Goal: Task Accomplishment & Management: Complete application form

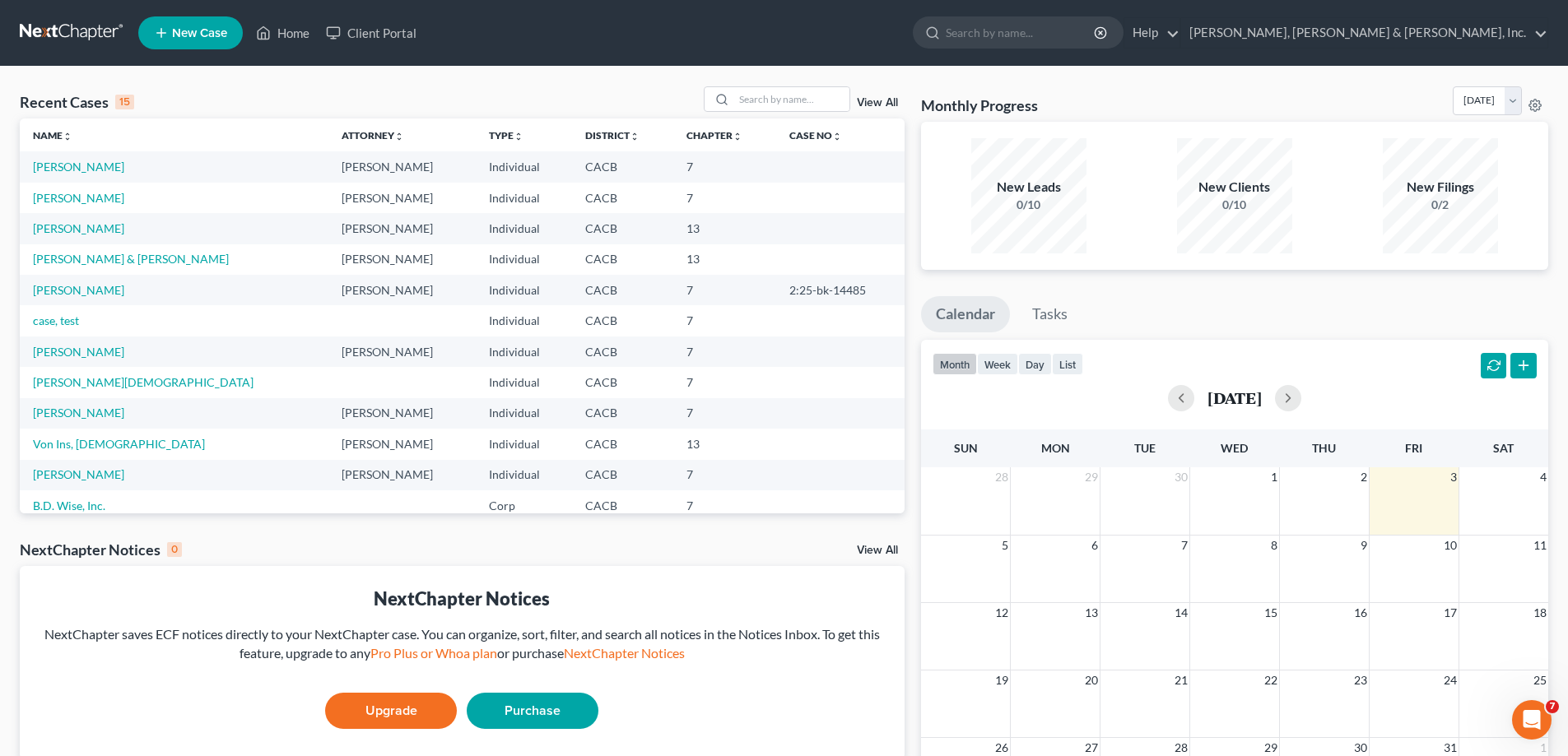
click at [102, 199] on td "[PERSON_NAME]" at bounding box center [173, 197] width 309 height 30
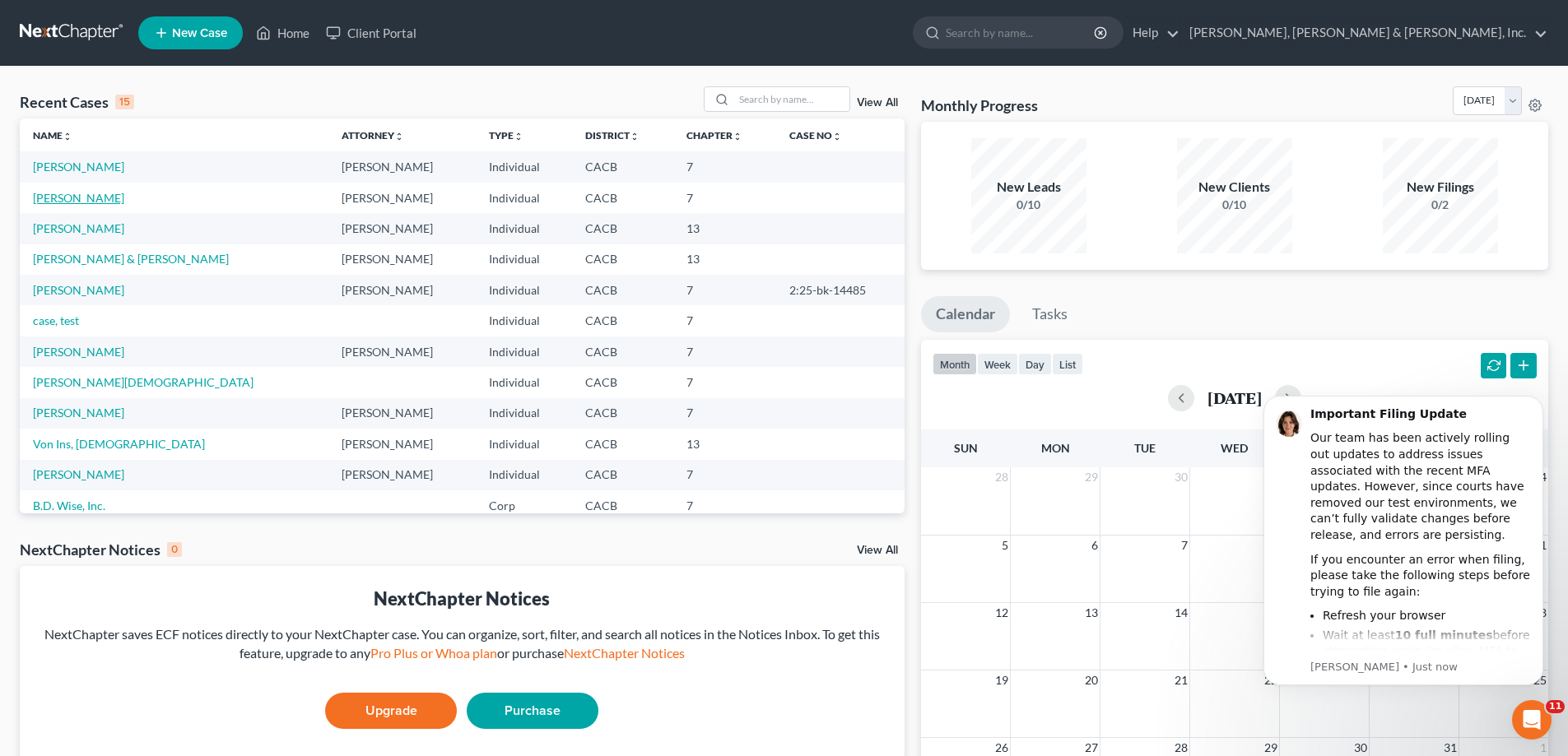
click at [78, 199] on link "[PERSON_NAME]" at bounding box center [78, 197] width 91 height 14
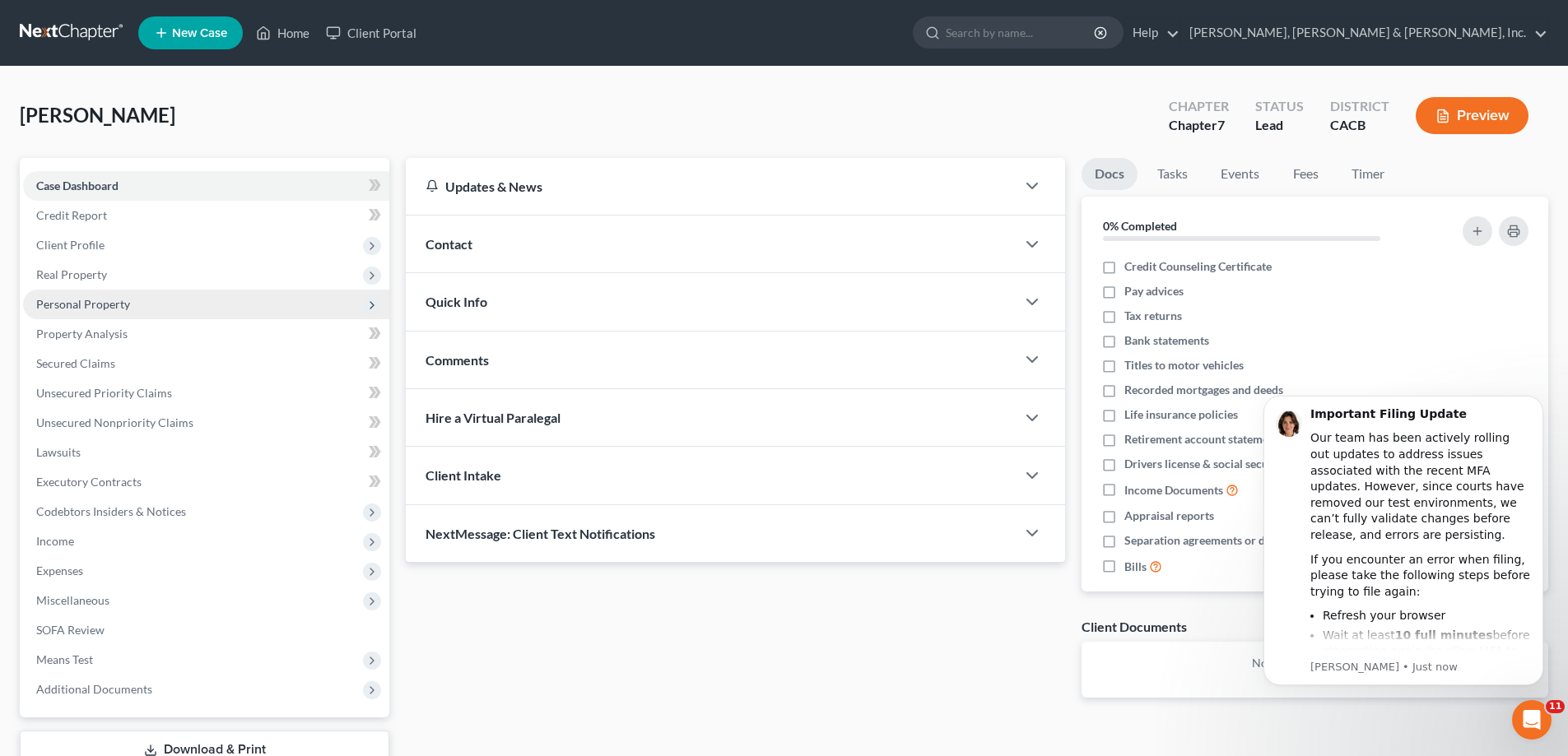
click at [100, 297] on span "Personal Property" at bounding box center [82, 304] width 94 height 14
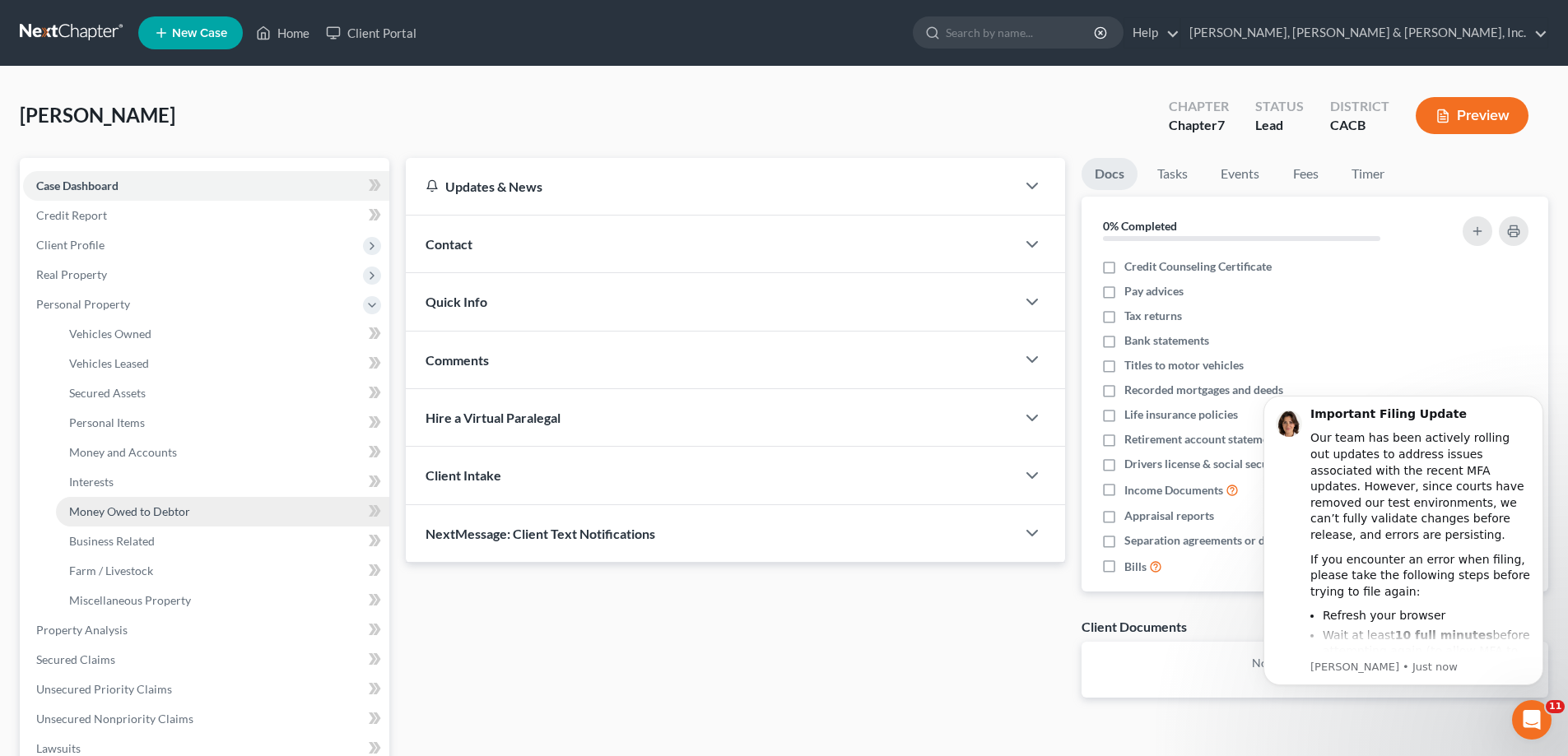
click at [130, 513] on span "Money Owed to Debtor" at bounding box center [129, 511] width 121 height 14
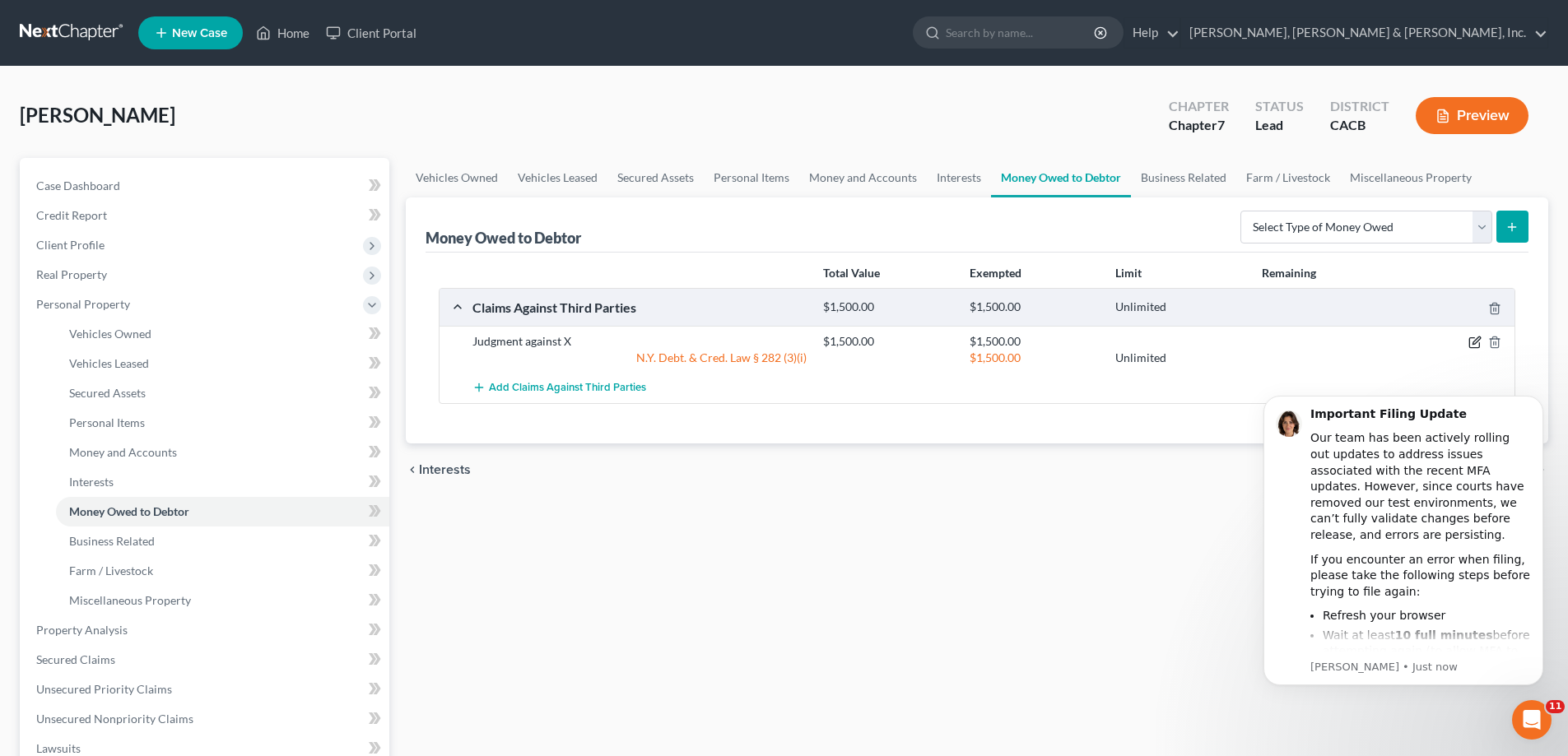
click at [1478, 340] on icon "button" at bounding box center [1476, 343] width 14 height 14
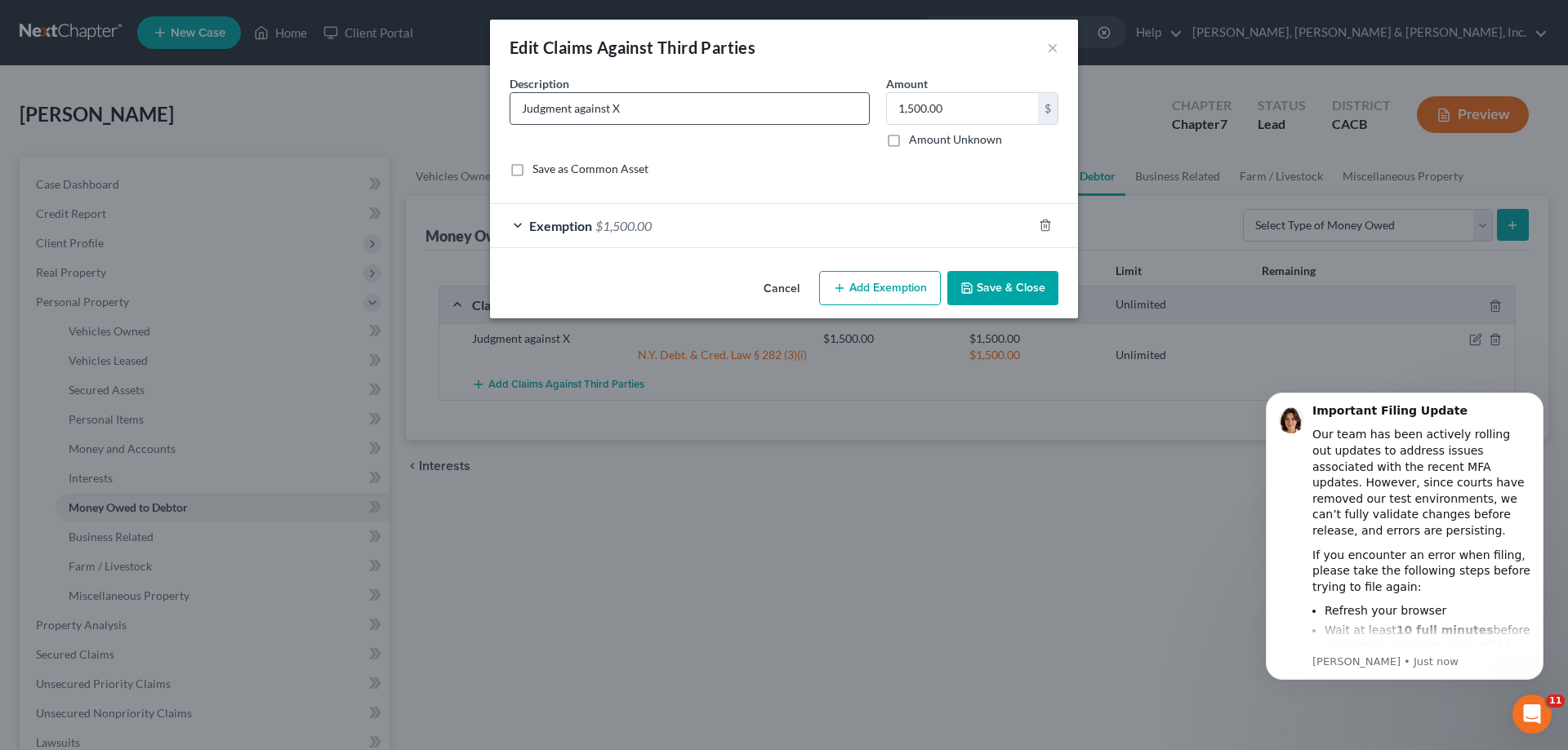
drag, startPoint x: 613, startPoint y: 108, endPoint x: 627, endPoint y: 108, distance: 14.0
click at [627, 108] on input "Judgment against X" at bounding box center [689, 109] width 358 height 31
paste input "[PERSON_NAME]"
click at [630, 110] on input "Judgment against [PERSON_NAME]" at bounding box center [689, 109] width 358 height 31
type input "Judgment against [PERSON_NAME]"
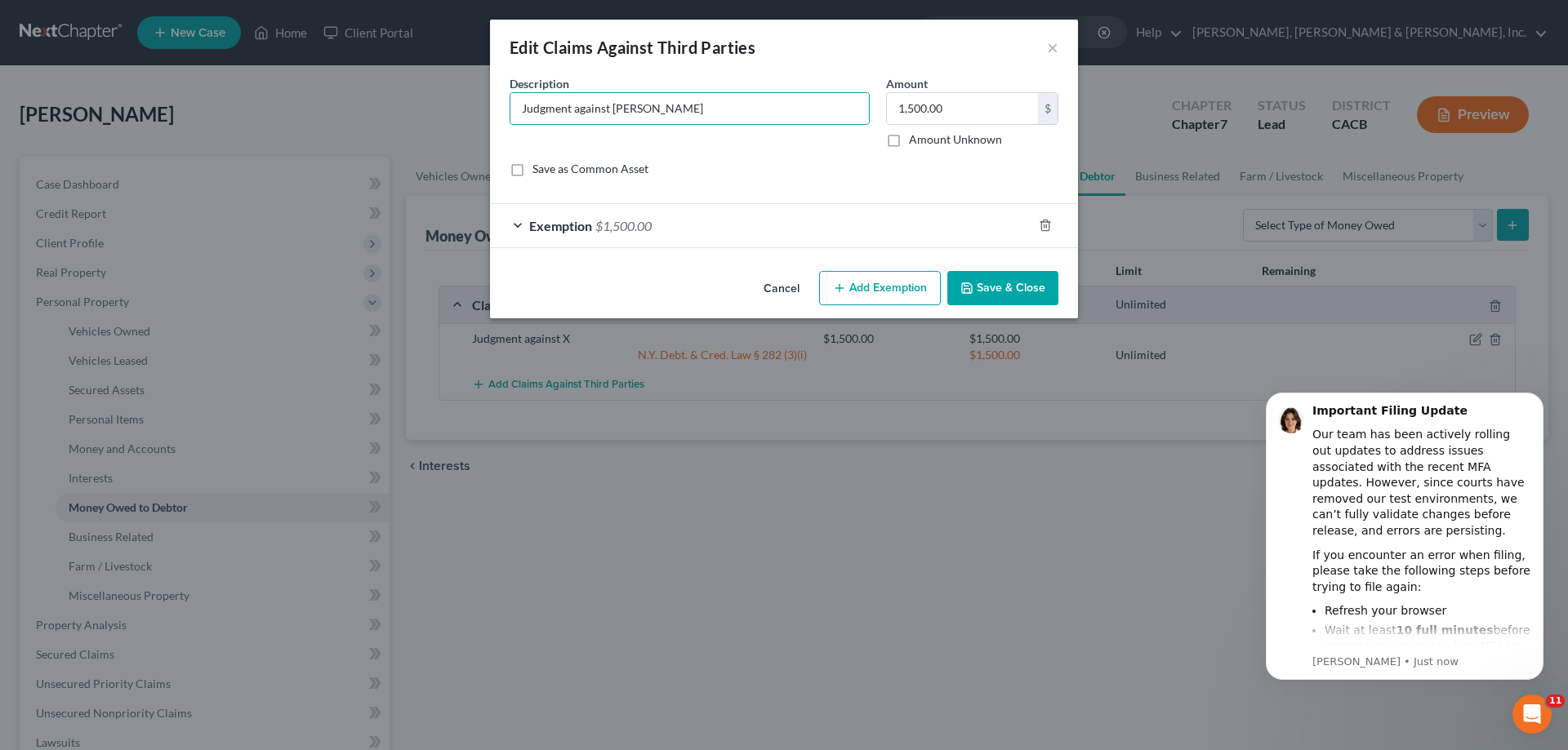
click at [1019, 284] on button "Save & Close" at bounding box center [1003, 288] width 111 height 35
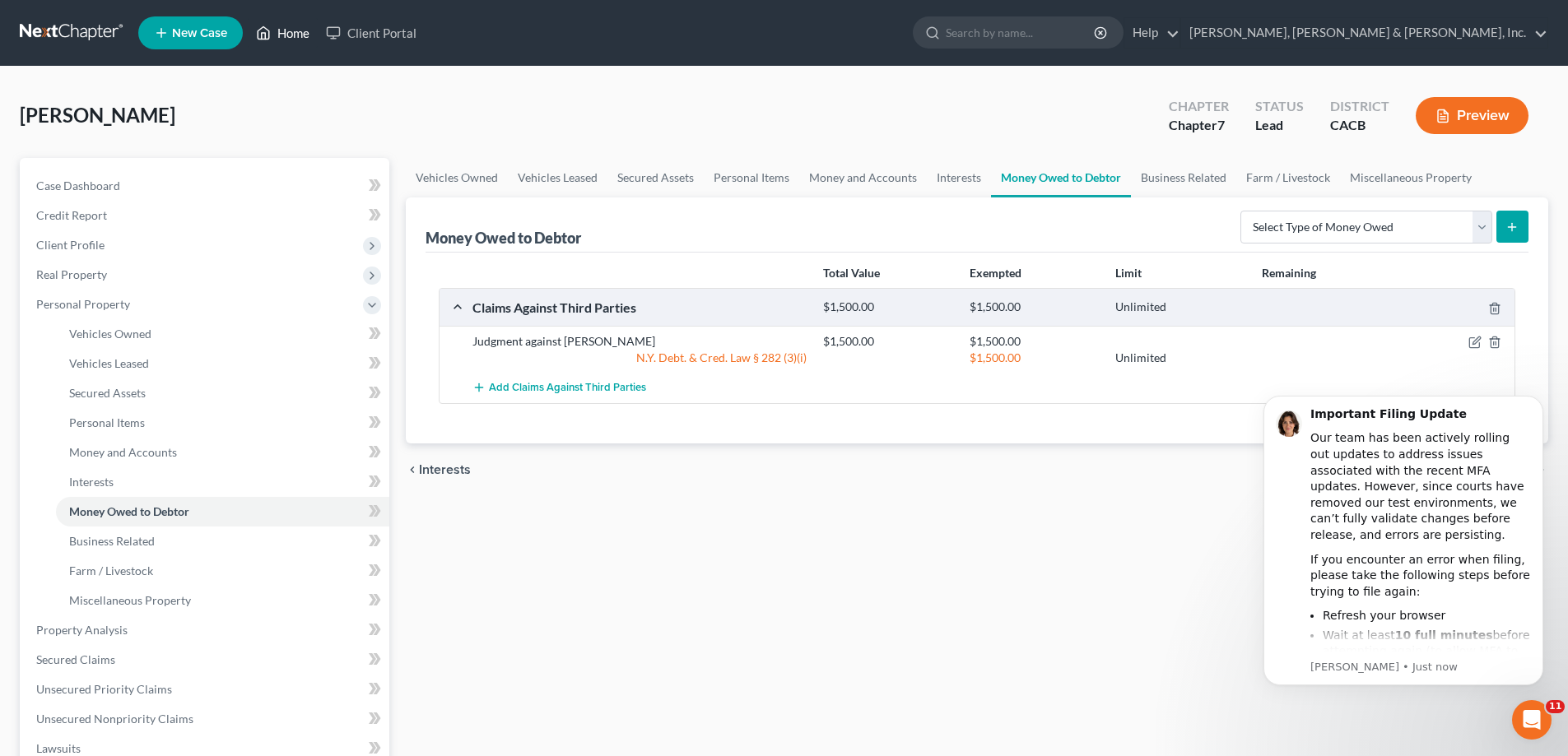
click at [279, 26] on link "Home" at bounding box center [283, 33] width 70 height 30
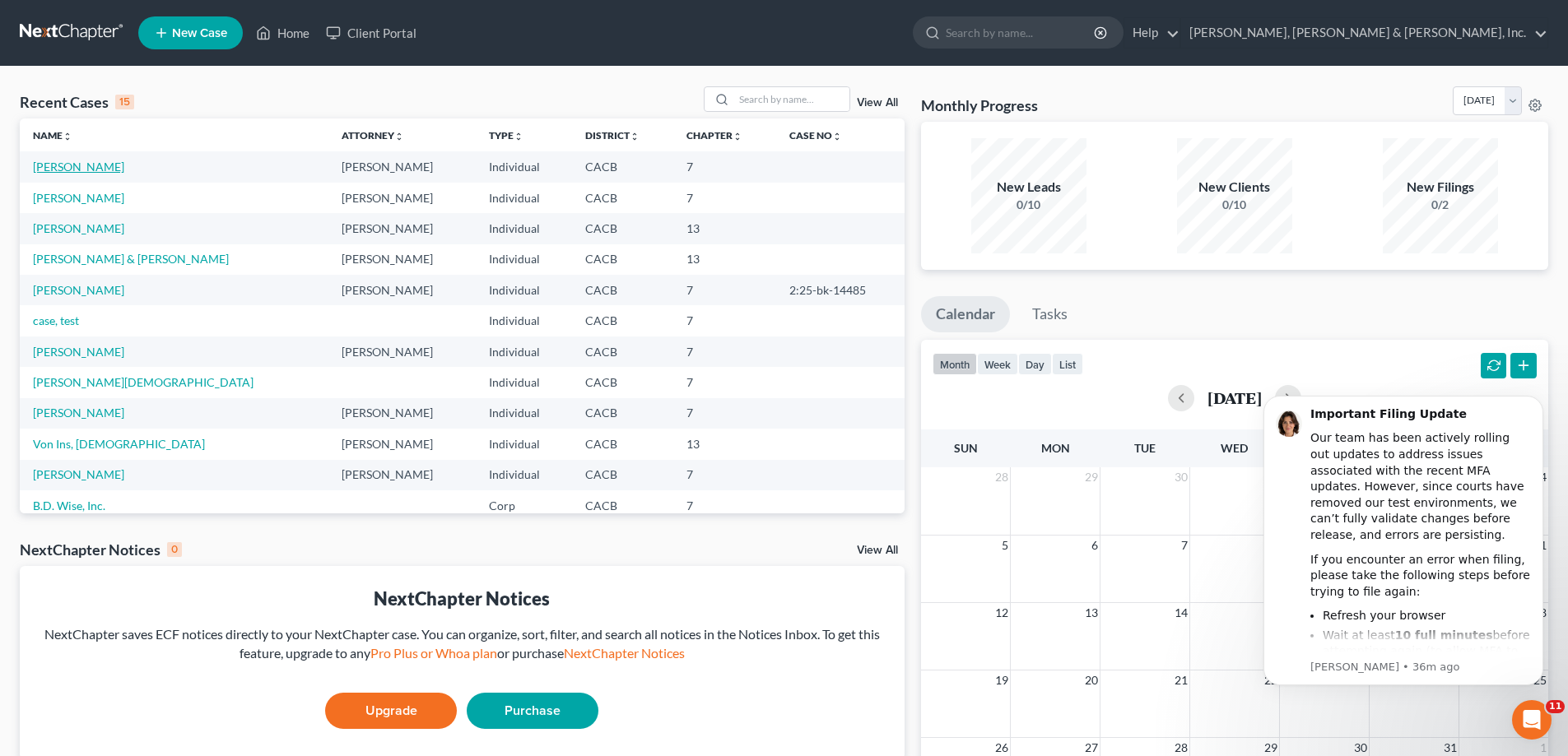
click at [87, 166] on link "[PERSON_NAME]" at bounding box center [78, 166] width 91 height 14
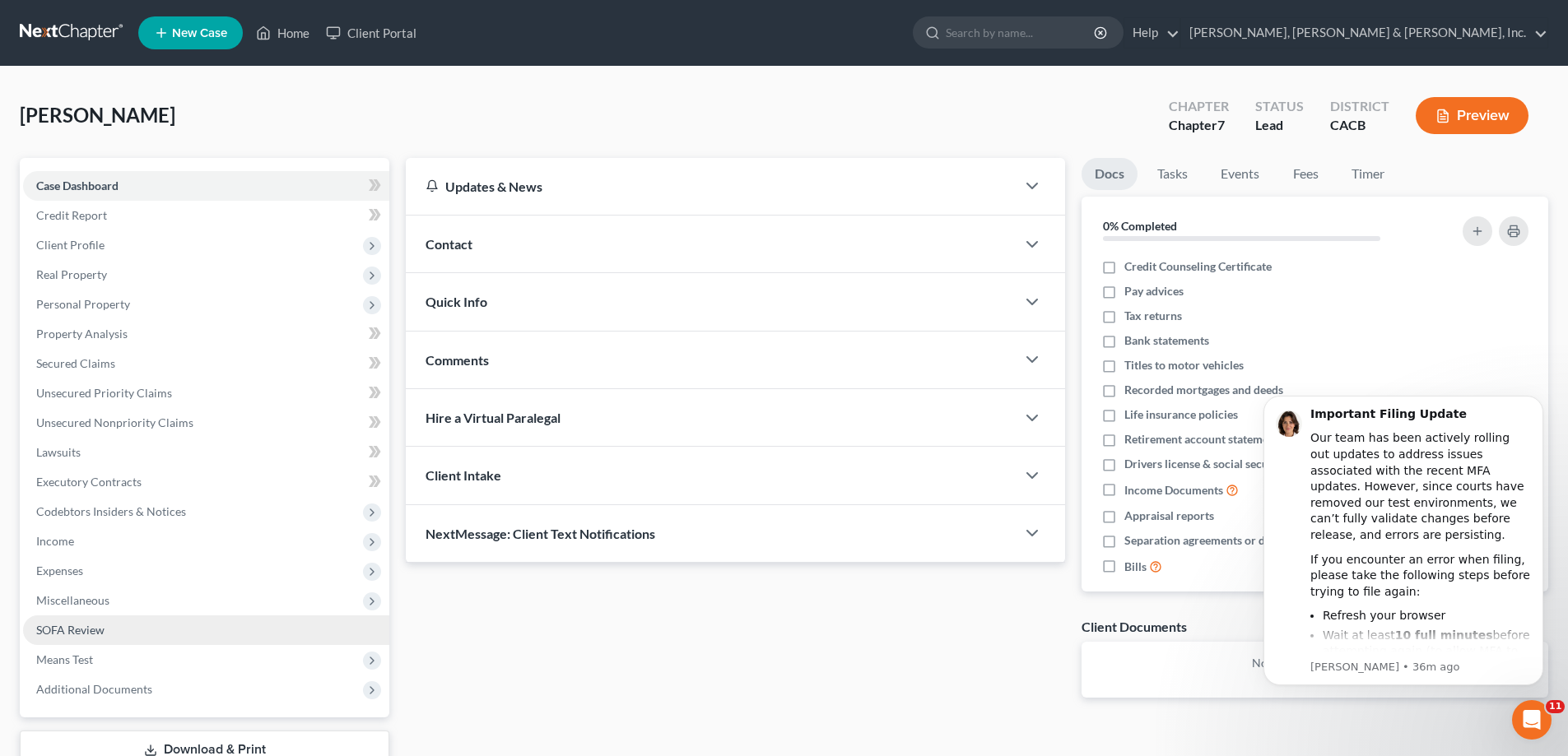
click at [85, 628] on span "SOFA Review" at bounding box center [70, 630] width 69 height 14
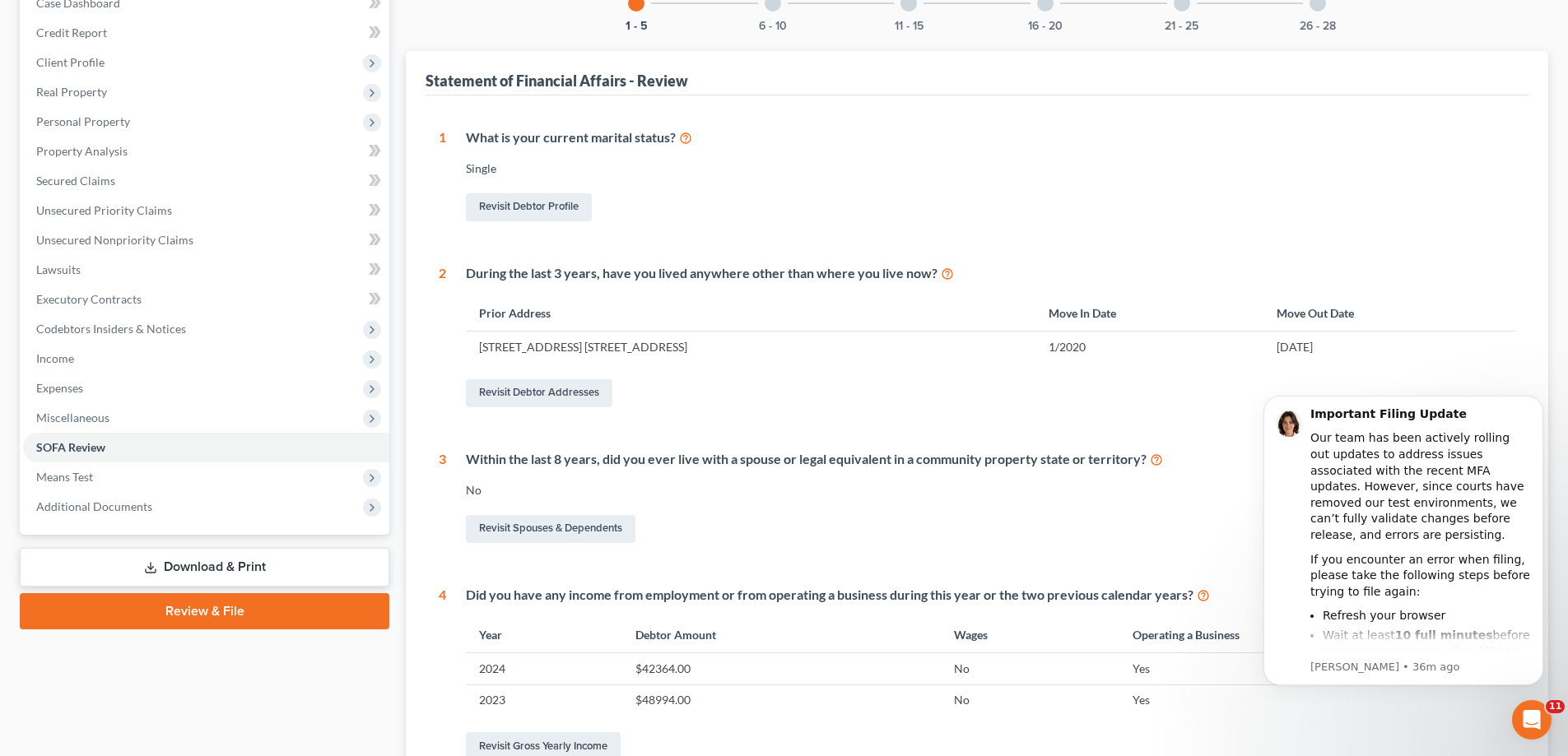
scroll to position [247, 0]
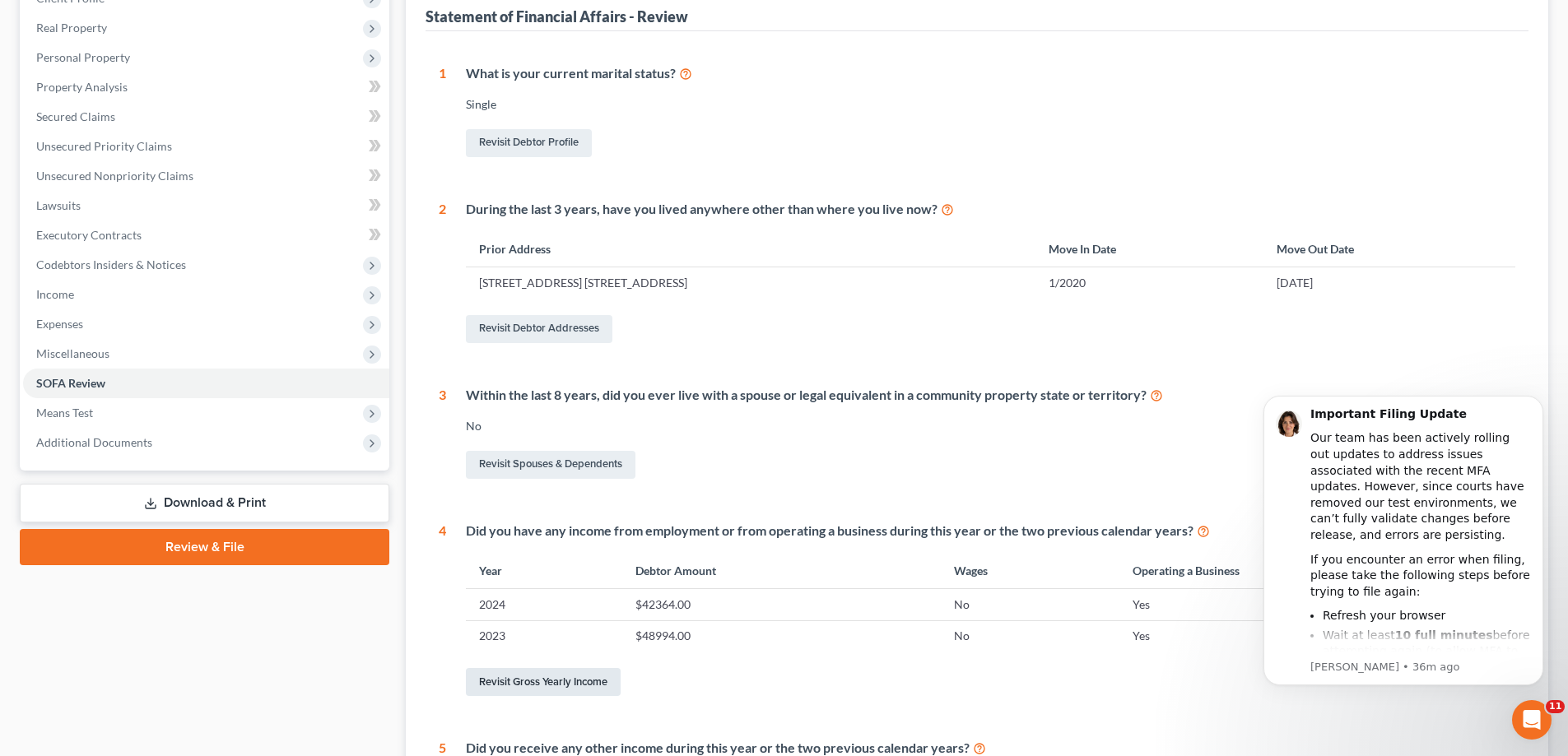
click at [570, 683] on link "Revisit Gross Yearly Income" at bounding box center [543, 681] width 155 height 28
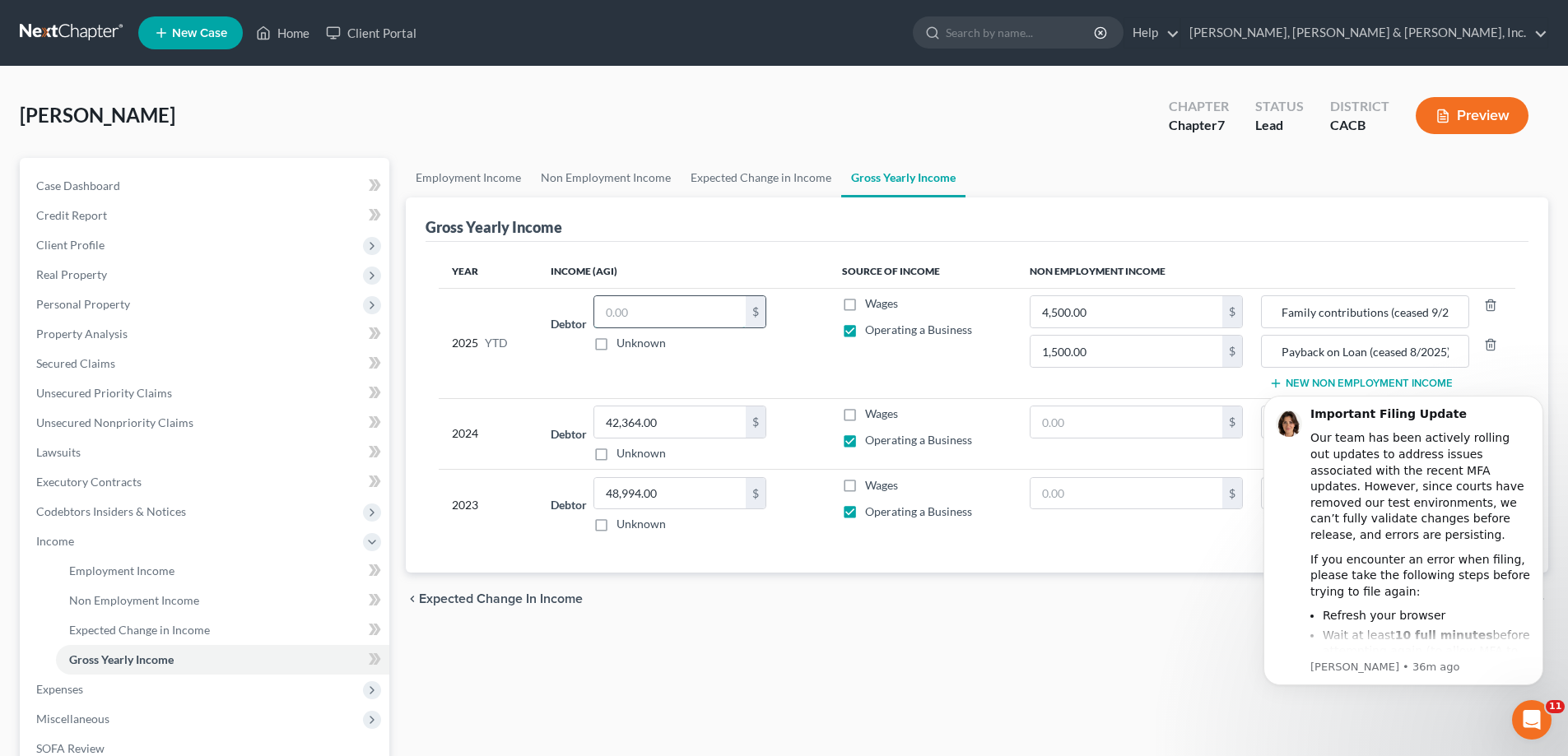
click at [619, 317] on input "text" at bounding box center [670, 312] width 151 height 31
type input "23,424.94"
click at [677, 620] on div "chevron_left Expected Change in Income Home chevron_right" at bounding box center [977, 599] width 1143 height 52
click at [169, 301] on span "Personal Property" at bounding box center [206, 304] width 366 height 30
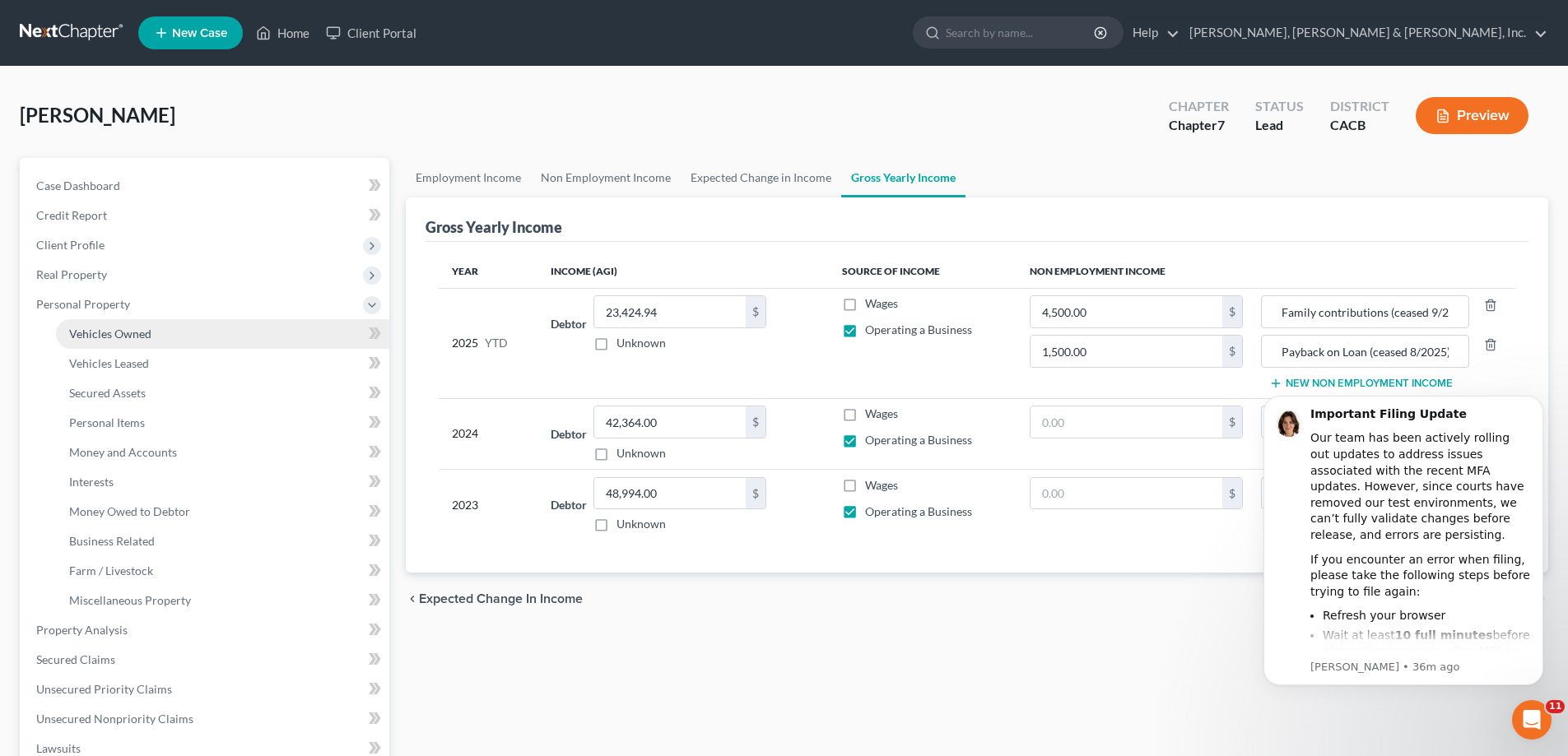
click at [152, 332] on link "Vehicles Owned" at bounding box center [223, 334] width 333 height 30
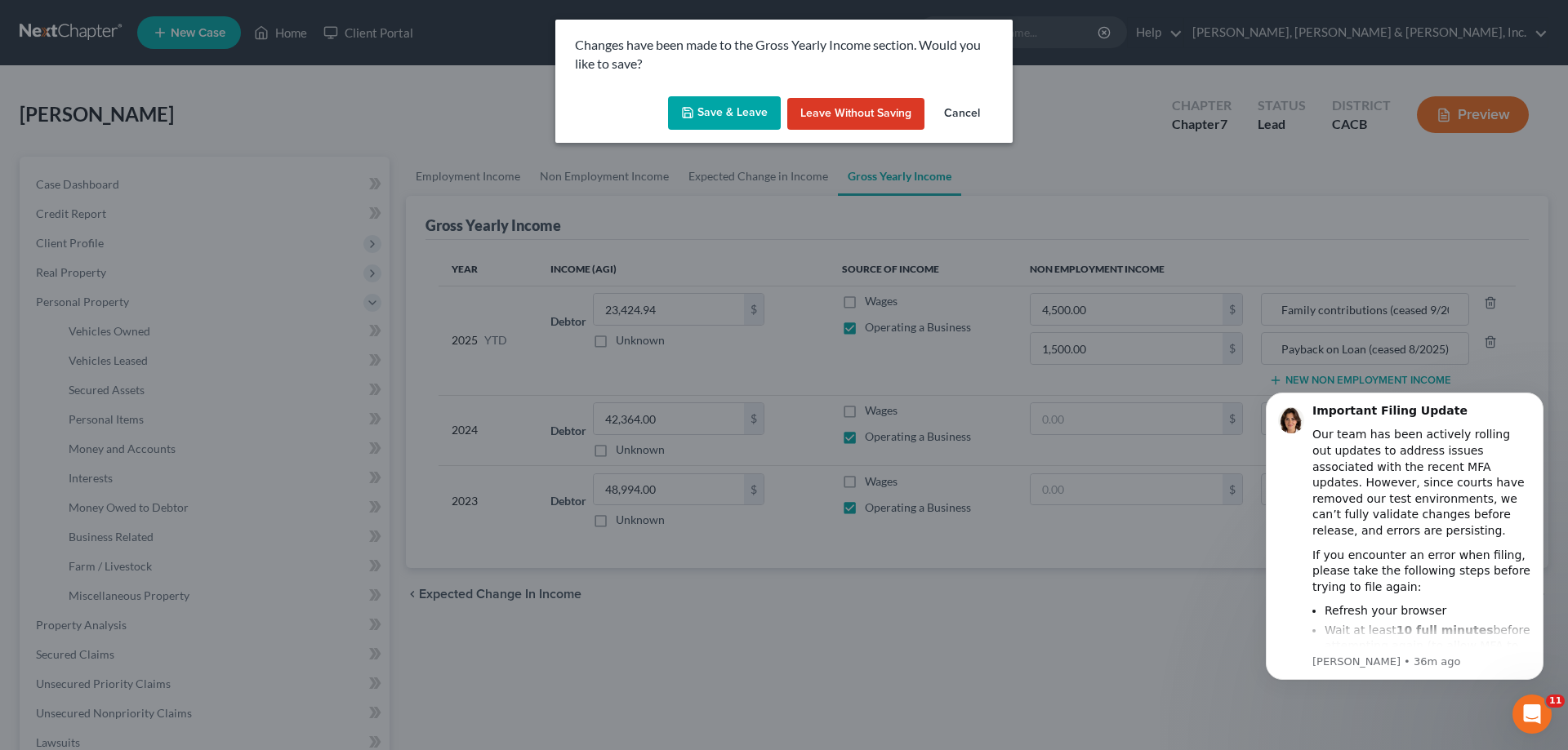
click at [695, 108] on icon "button" at bounding box center [688, 113] width 13 height 13
